Goal: Obtain resource: Download file/media

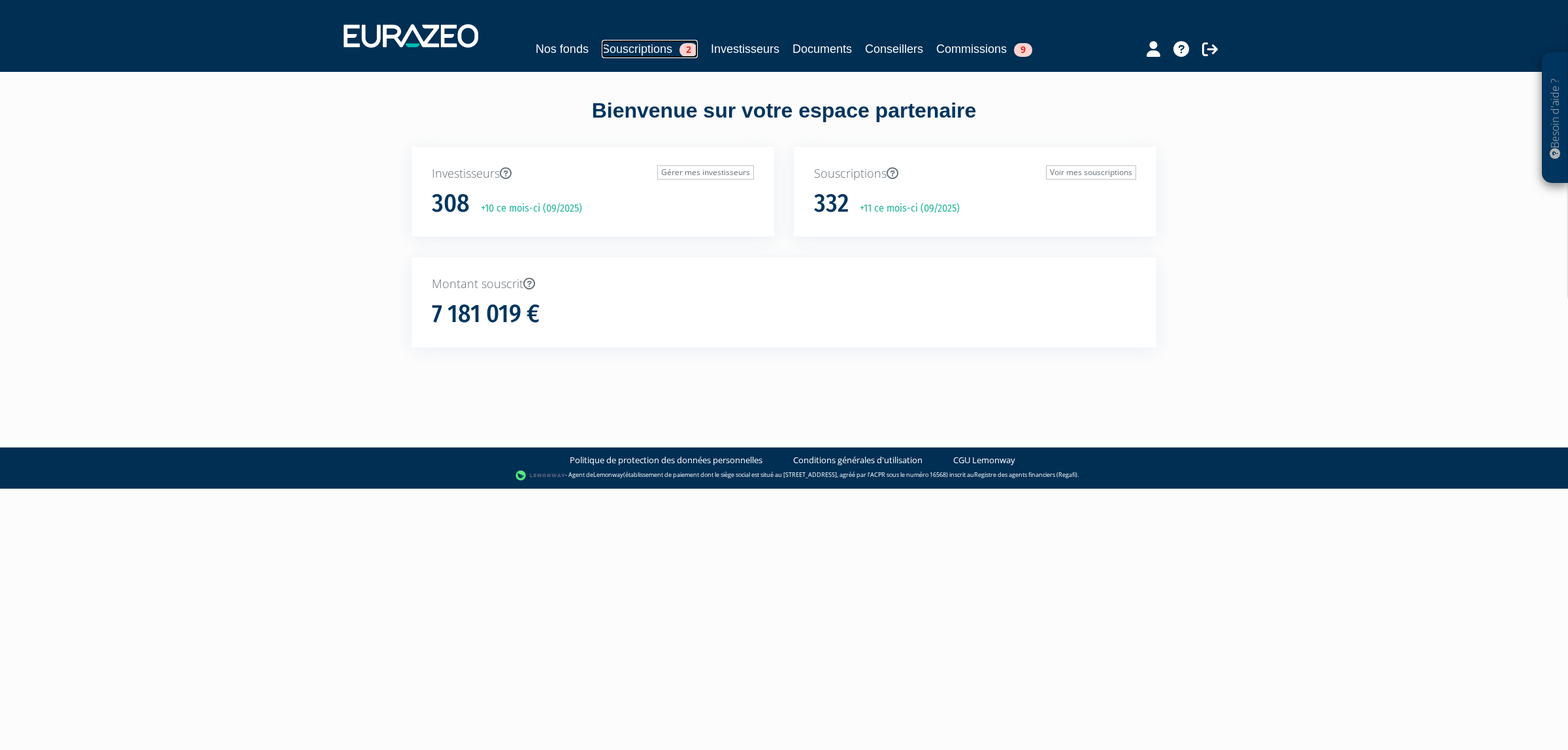
click at [613, 44] on link "Souscriptions 2" at bounding box center [650, 49] width 96 height 18
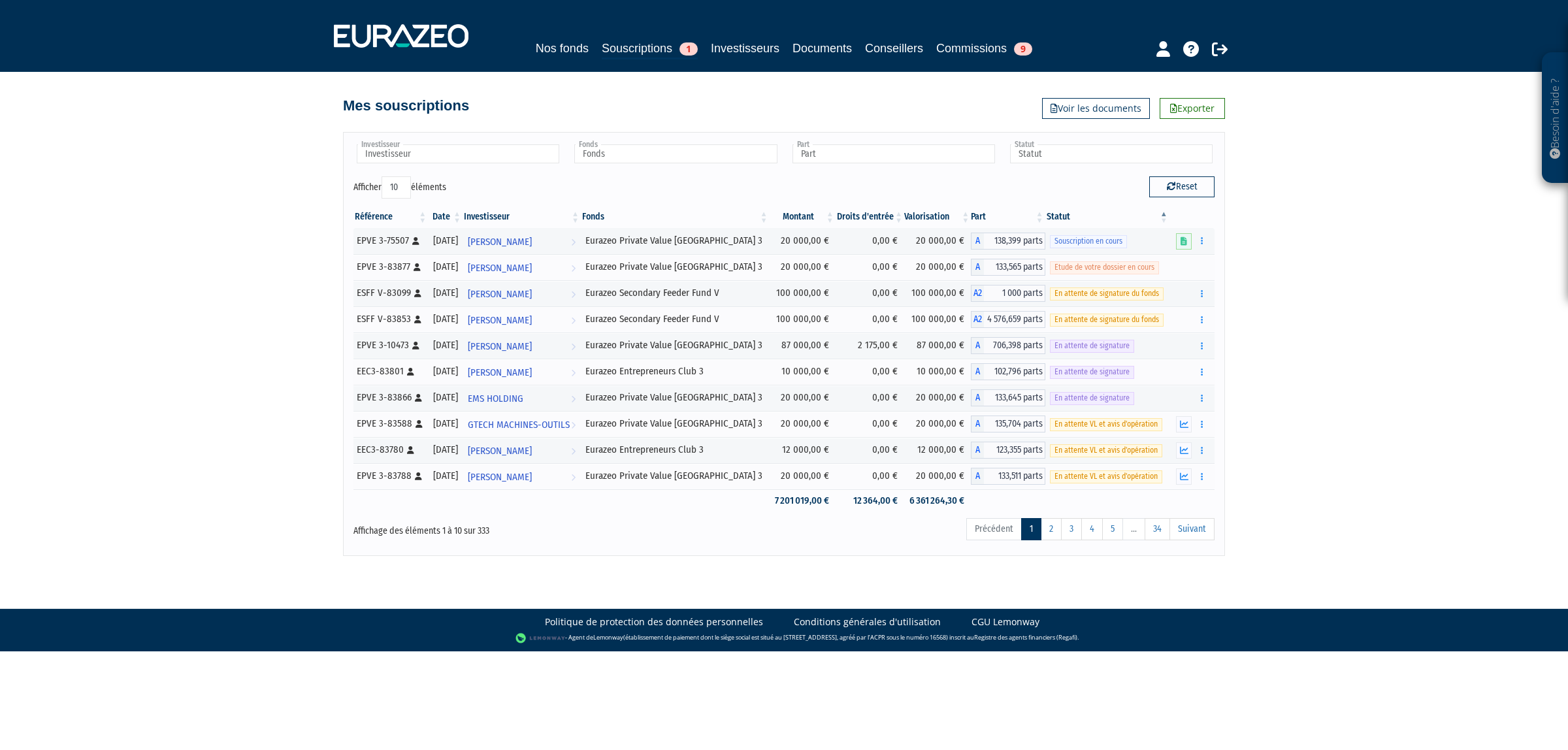
click at [629, 171] on div "Investisseur 922E VENTURES AGILECH ARTHUR VEITH Adam Smith Adriaan DETAVERNIER …" at bounding box center [784, 160] width 881 height 34
click at [629, 152] on input "text" at bounding box center [676, 154] width 202 height 19
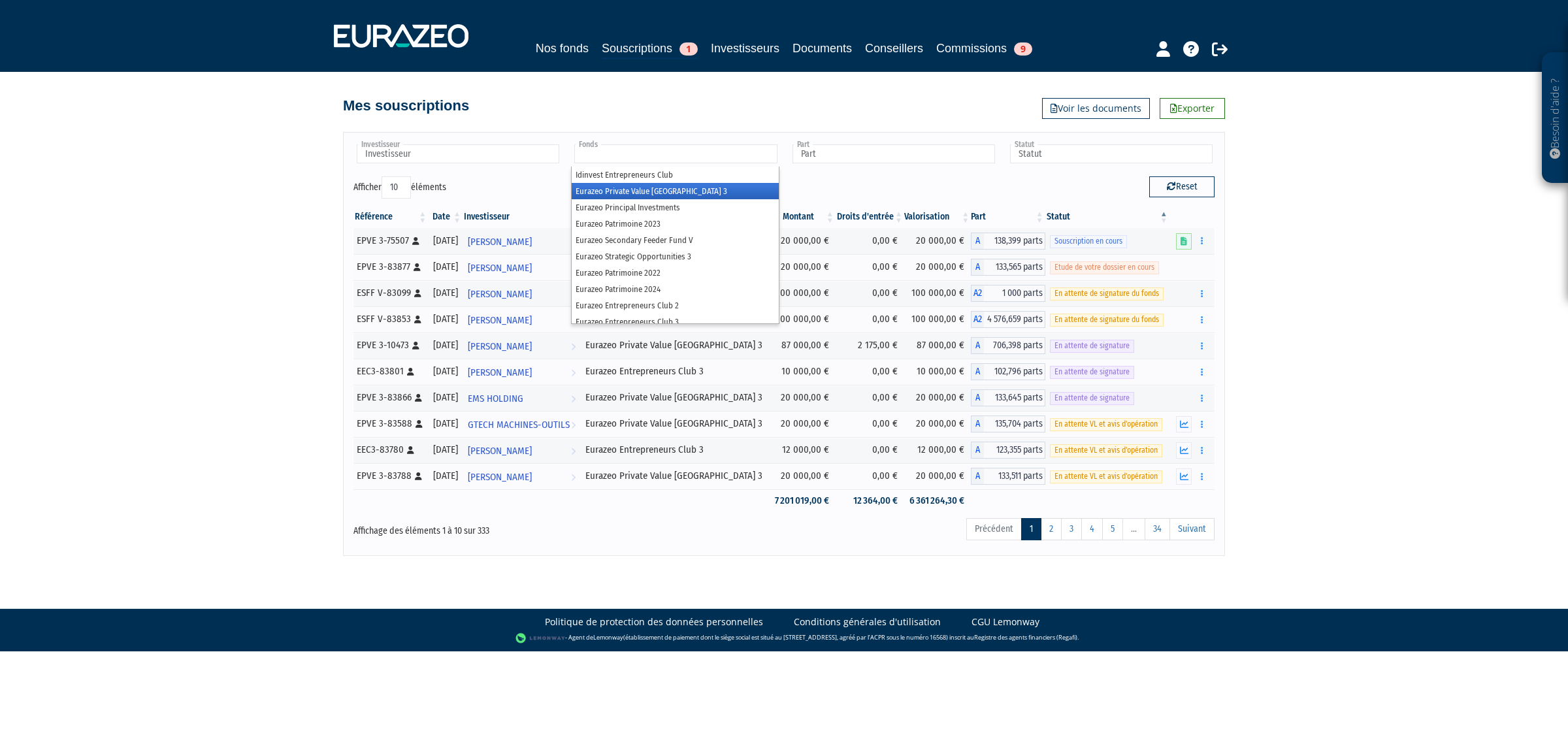
click at [656, 193] on li "Eurazeo Private Value [GEOGRAPHIC_DATA] 3" at bounding box center [675, 191] width 206 height 16
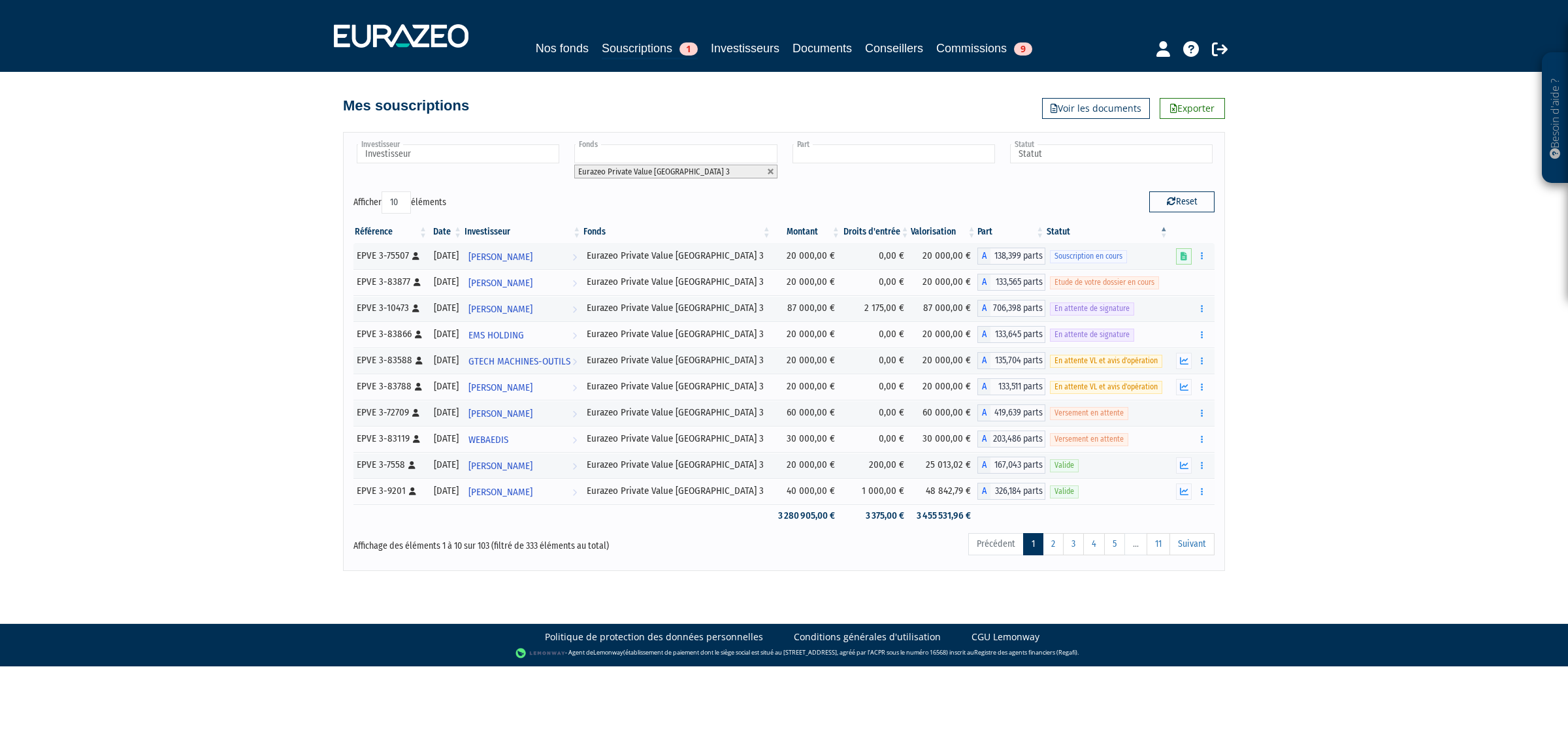
click at [882, 159] on input "text" at bounding box center [894, 154] width 202 height 19
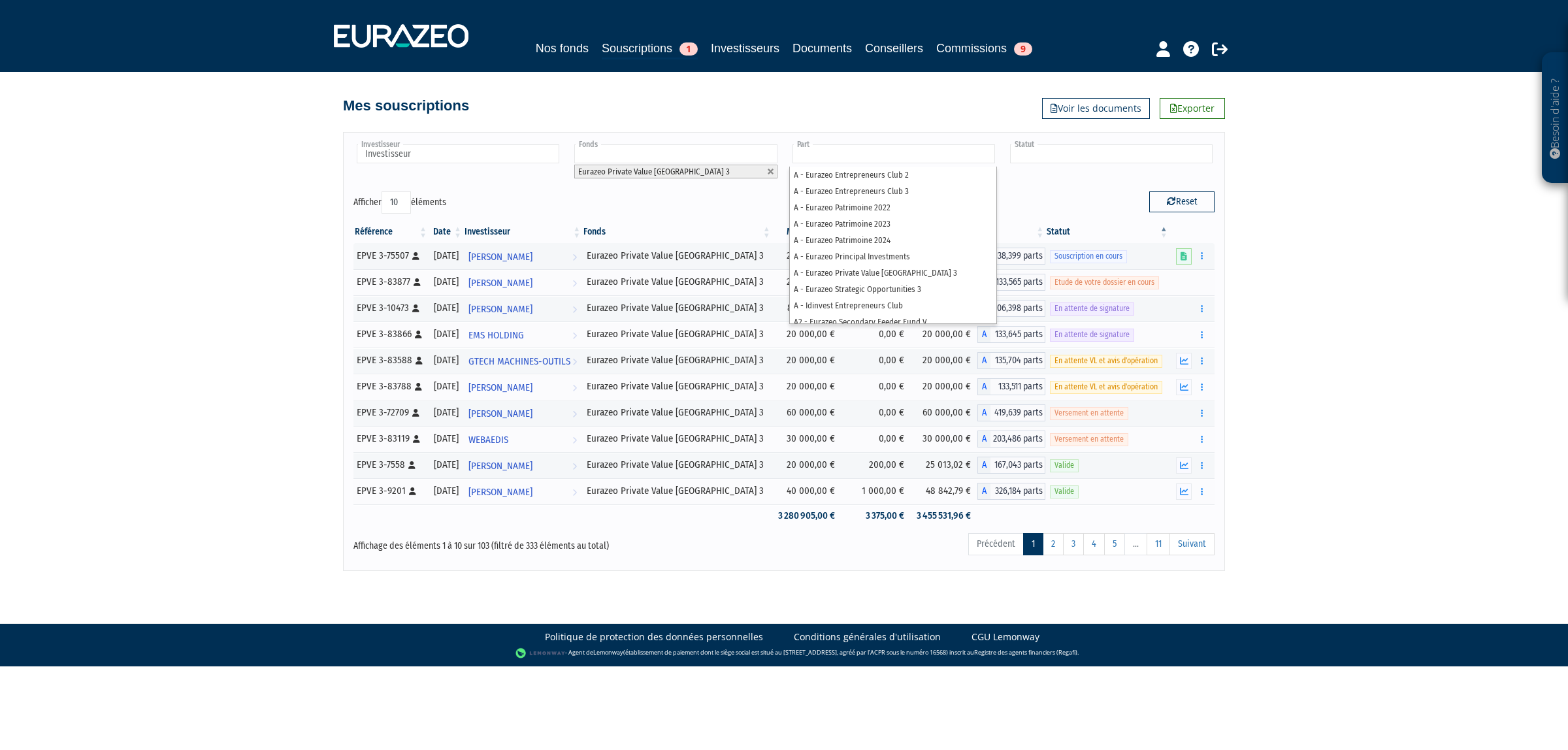
click at [1034, 154] on input "text" at bounding box center [1111, 154] width 202 height 19
type input "Part"
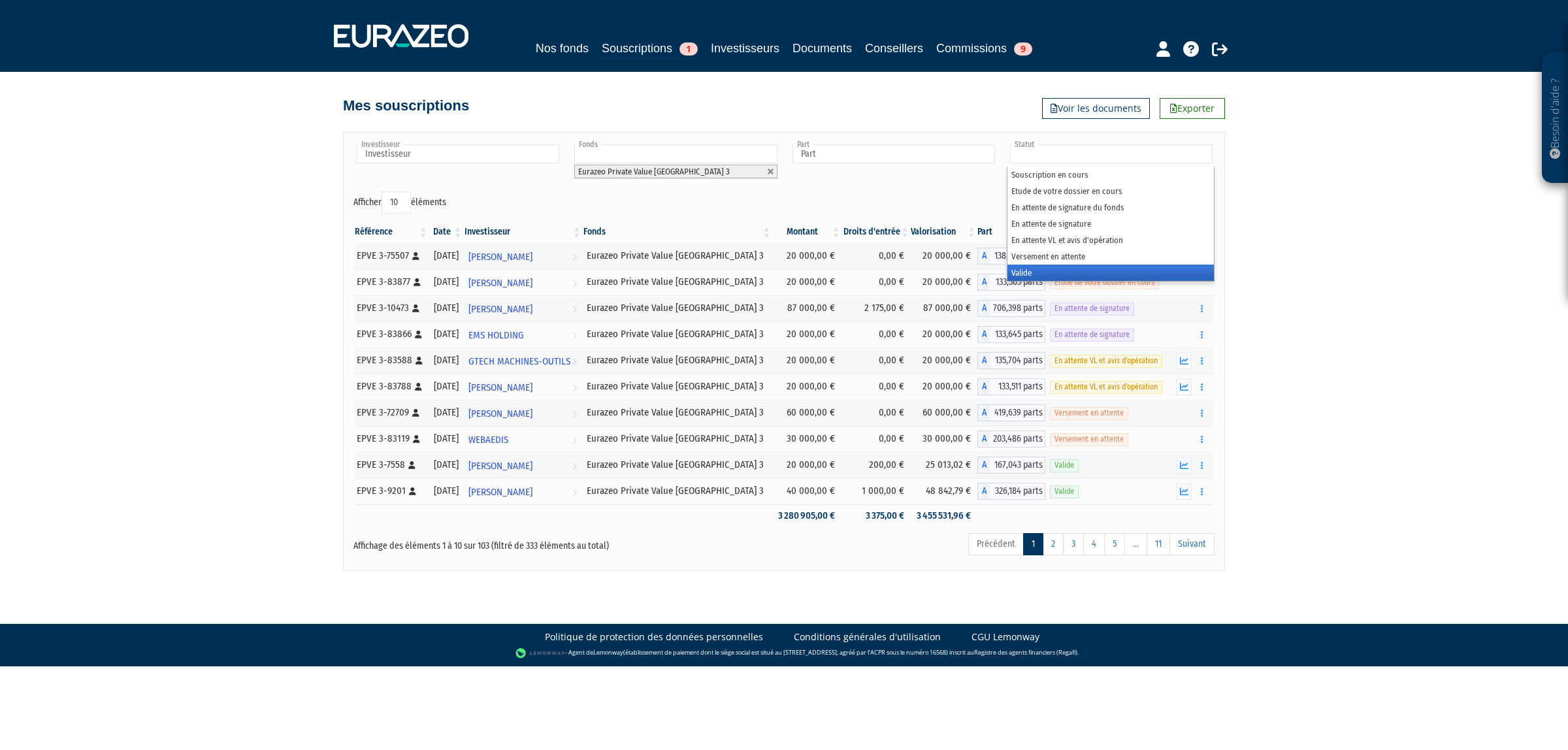
click at [1050, 273] on li "Valide" at bounding box center [1111, 273] width 206 height 16
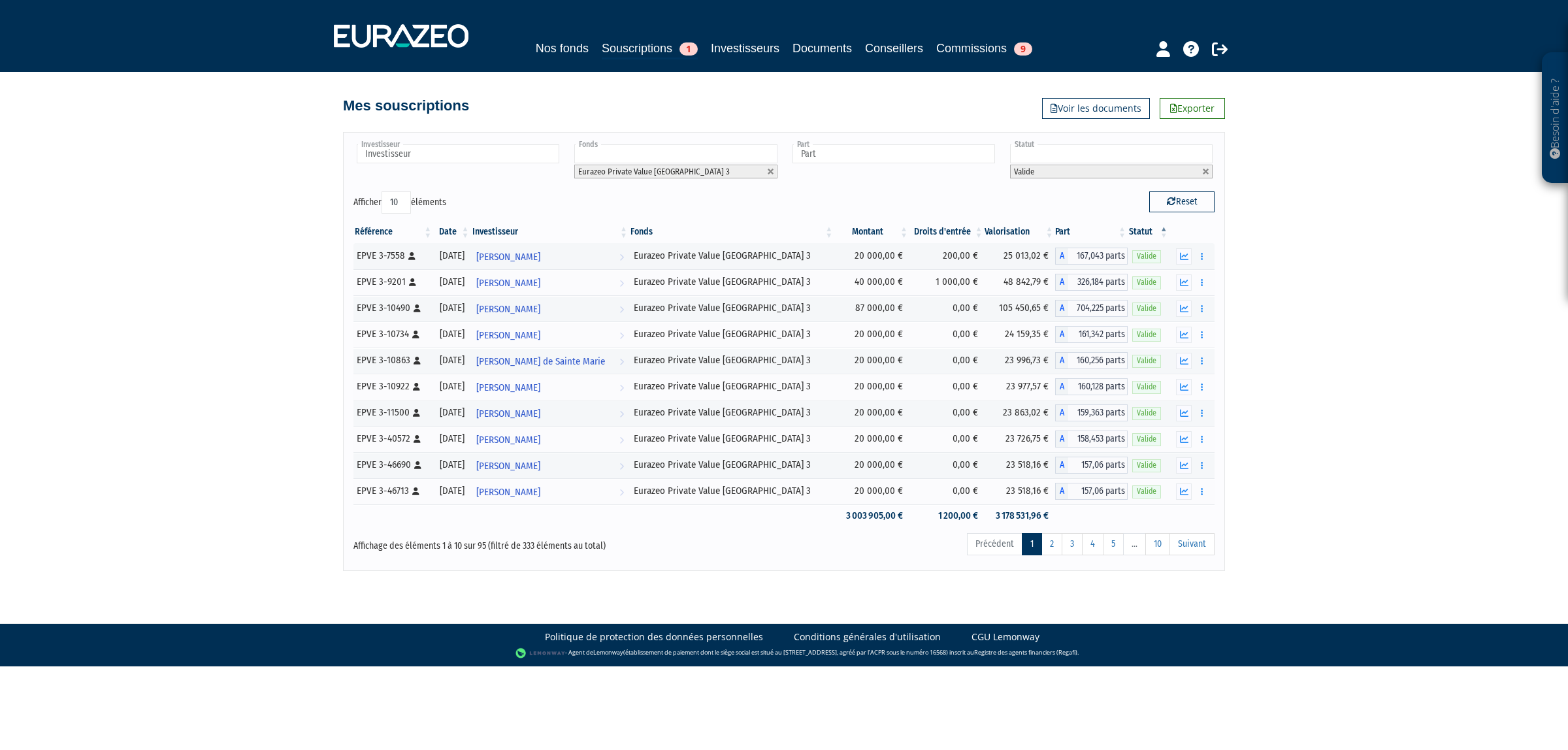
click at [1308, 505] on div "Besoin d'aide ? × J'ai besoin d'aide Si vous avez une question à propos du fonc…" at bounding box center [784, 286] width 1568 height 571
click at [857, 165] on ul at bounding box center [893, 155] width 208 height 24
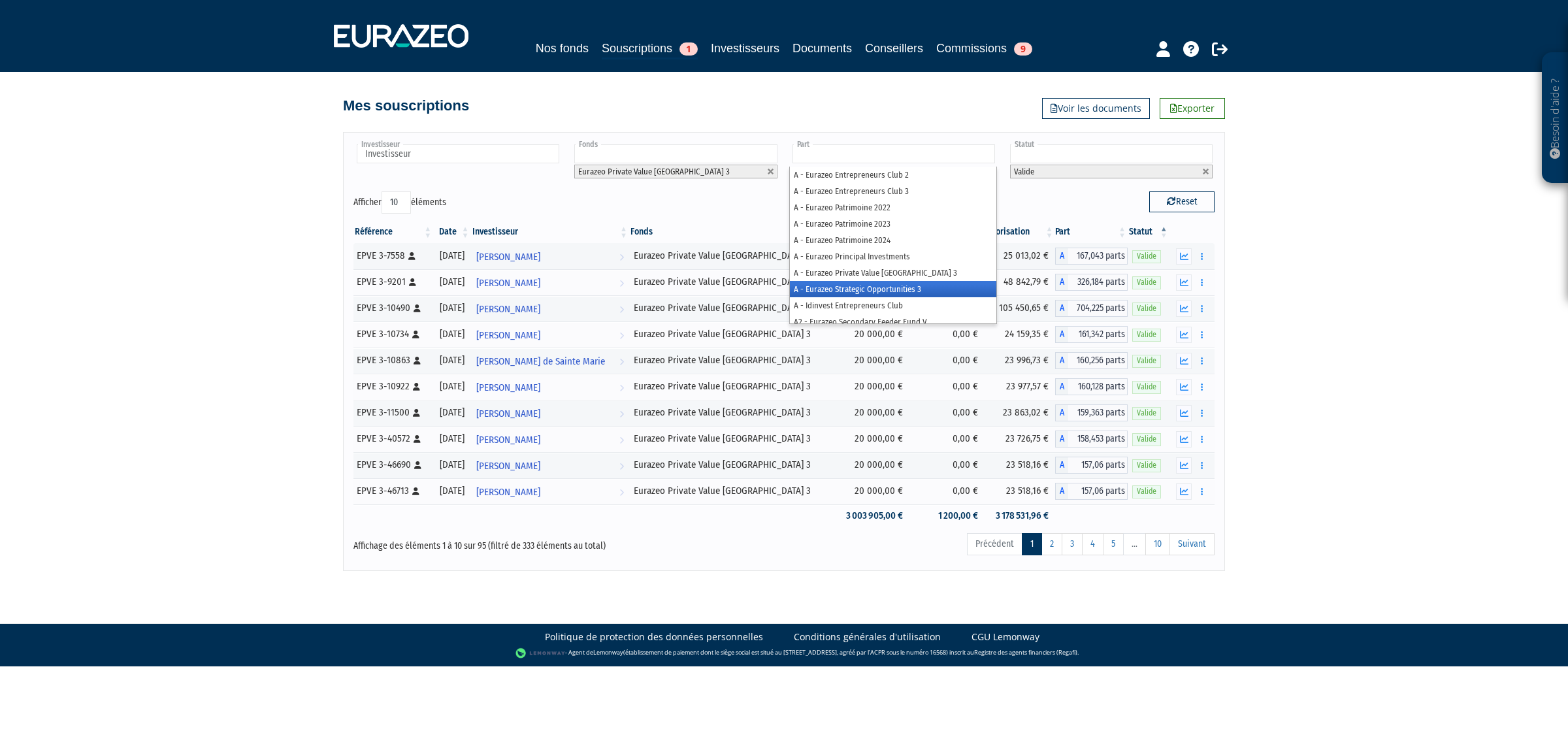
click at [871, 281] on li "A - Eurazeo Strategic Opportunities 3" at bounding box center [893, 289] width 206 height 16
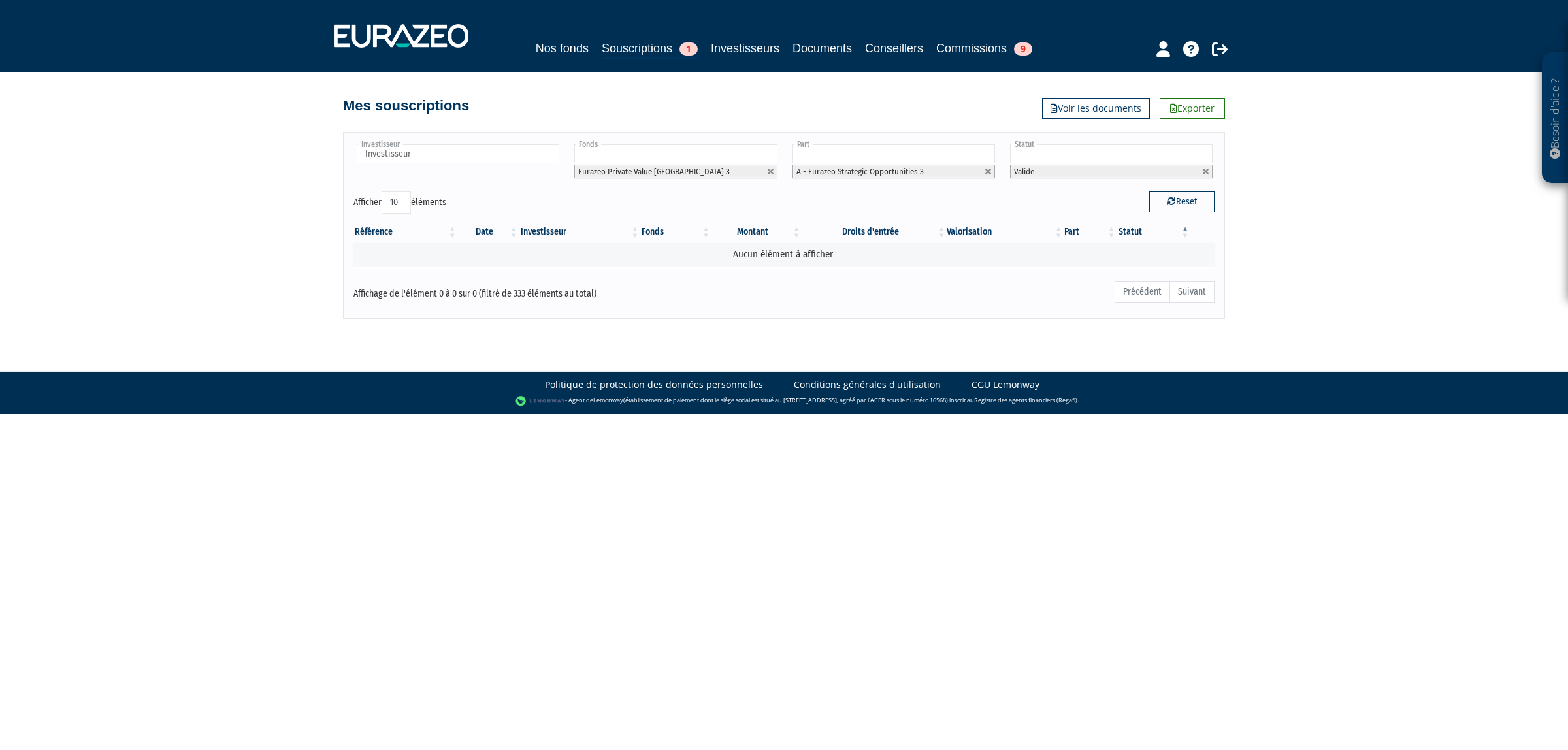
click at [982, 168] on li "A - Eurazeo Strategic Opportunities 3" at bounding box center [894, 171] width 202 height 14
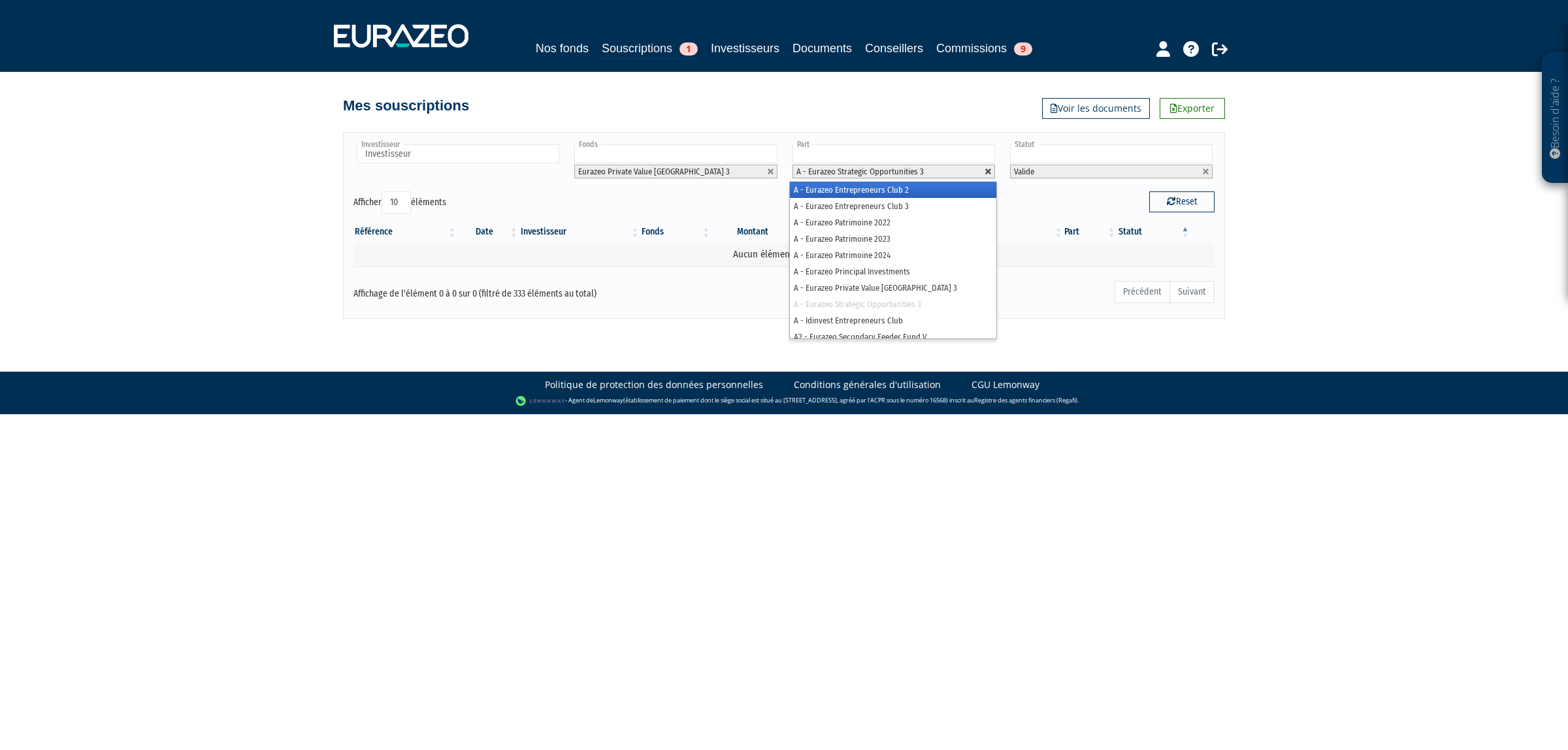
click at [990, 168] on link at bounding box center [989, 172] width 8 height 8
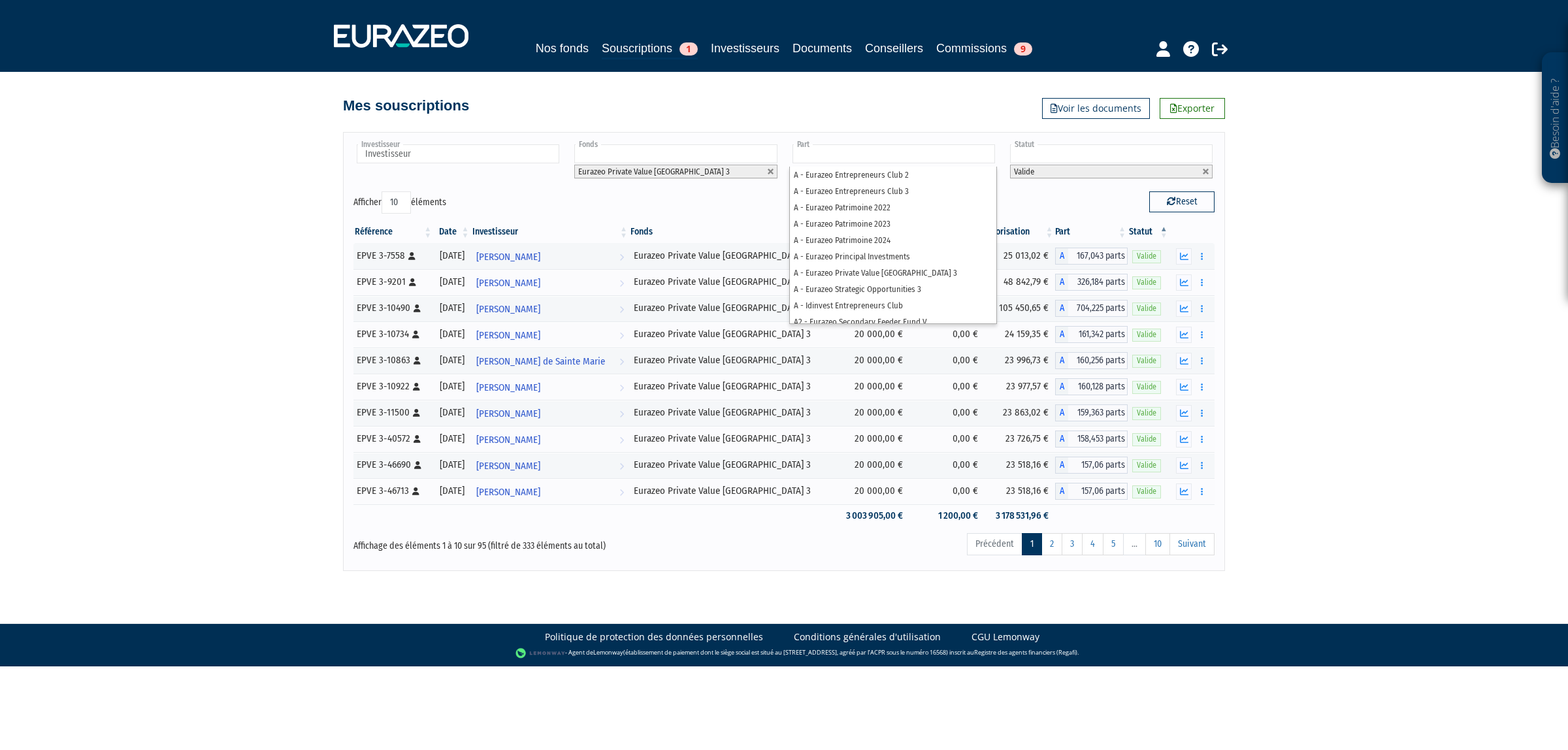
click at [1331, 266] on div "Besoin d'aide ? × J'ai besoin d'aide Si vous avez une question à propos du fonc…" at bounding box center [784, 286] width 1568 height 571
type input "Part"
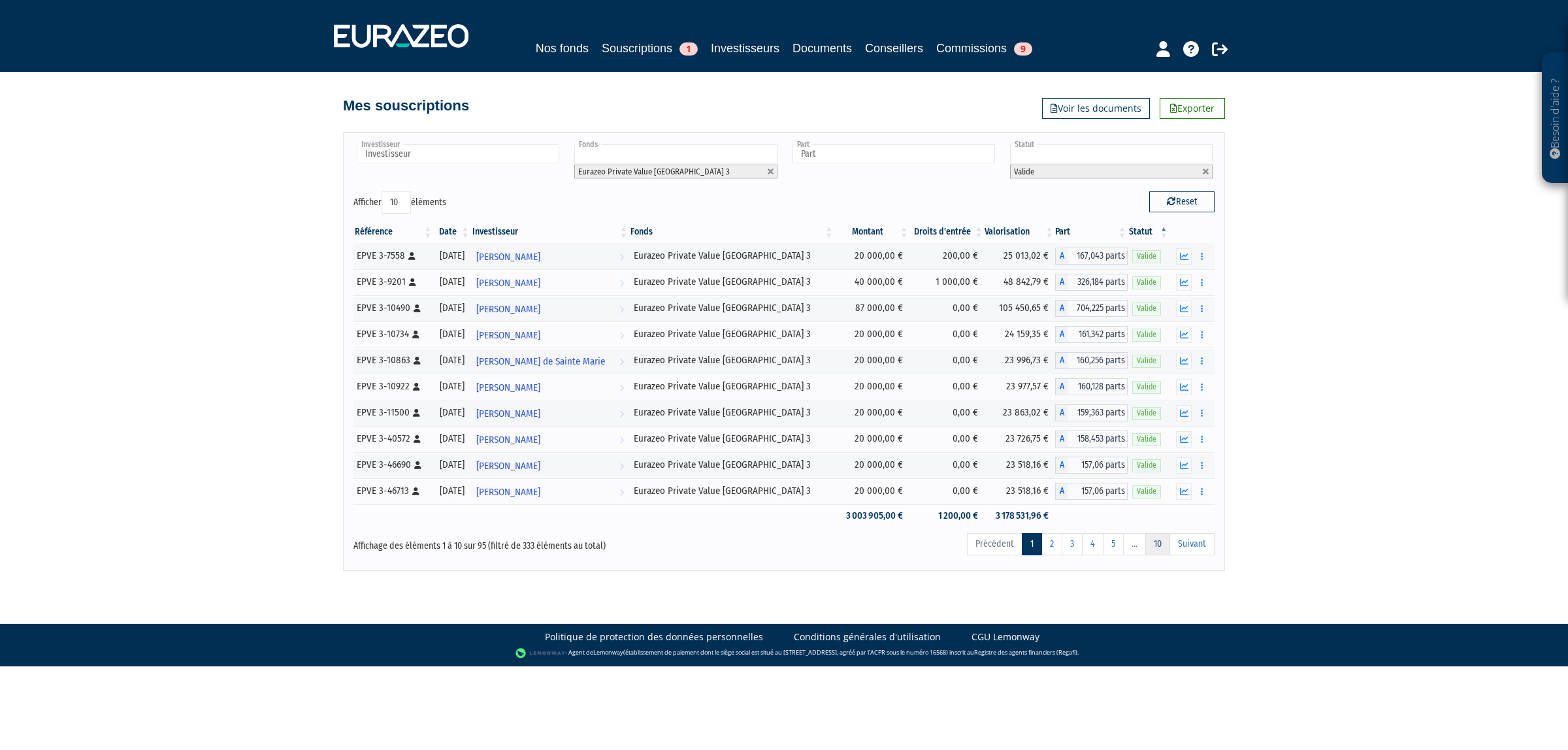
click at [1159, 540] on link "10" at bounding box center [1158, 545] width 25 height 22
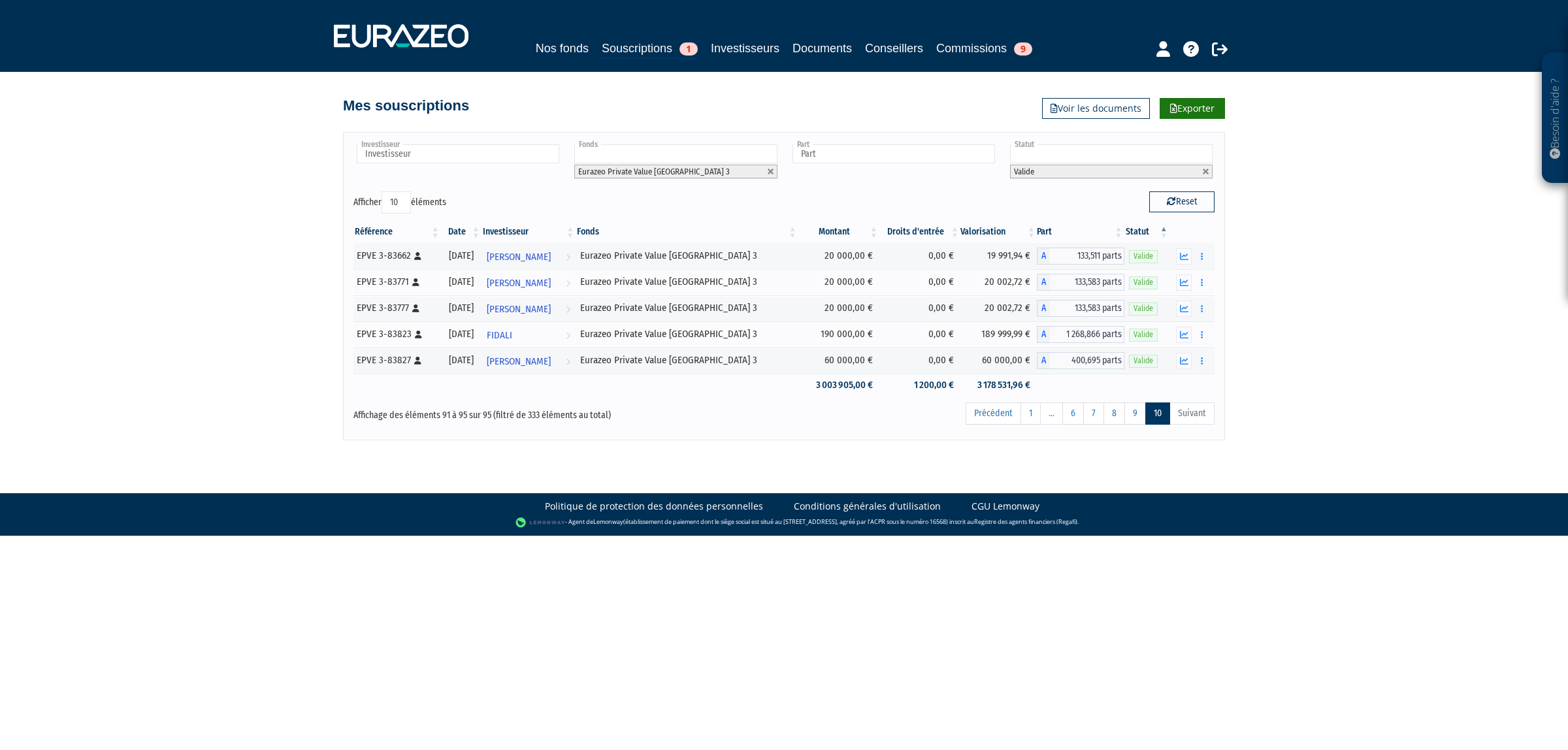
click at [1176, 111] on link "Exporter" at bounding box center [1192, 108] width 65 height 21
